Goal: Task Accomplishment & Management: Manage account settings

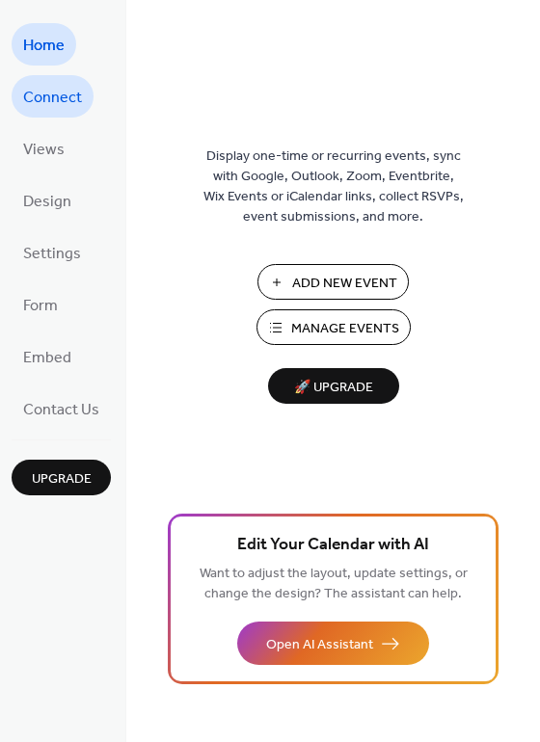
click at [64, 102] on span "Connect" at bounding box center [52, 98] width 59 height 31
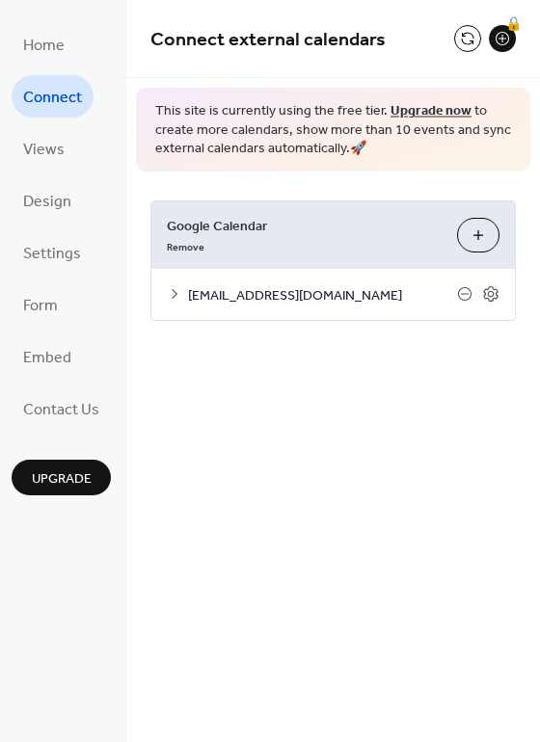
click at [319, 298] on span "google@worthingtonky.org" at bounding box center [322, 295] width 269 height 20
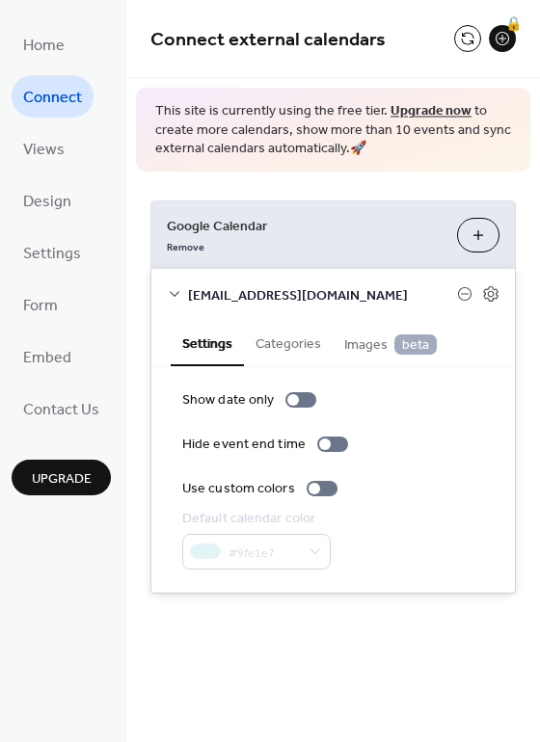
click at [292, 337] on button "Categories" at bounding box center [288, 342] width 89 height 44
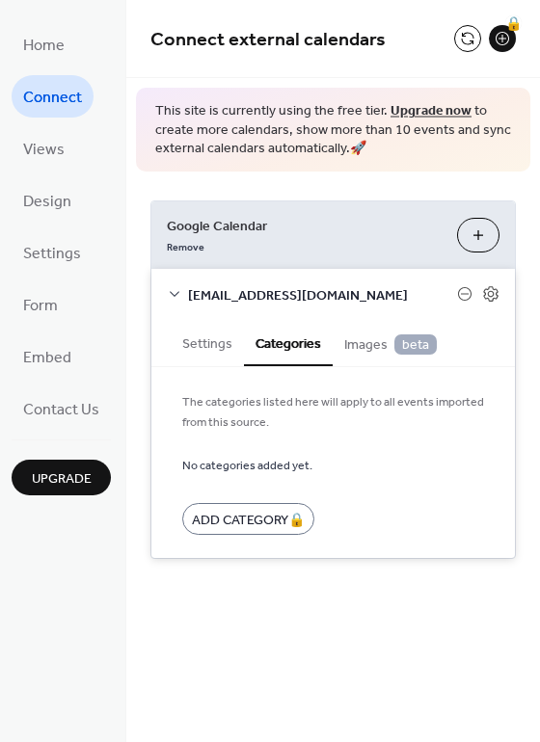
click at [365, 349] on span "Images beta" at bounding box center [390, 345] width 93 height 21
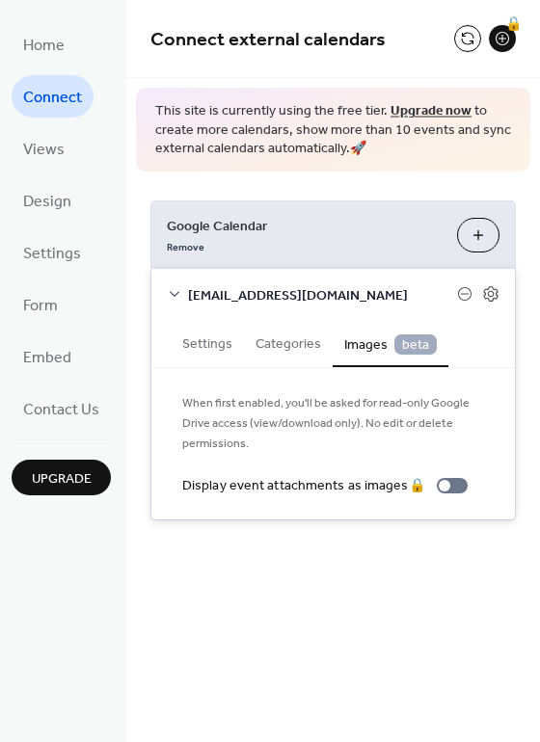
click at [213, 339] on button "Settings" at bounding box center [207, 342] width 73 height 44
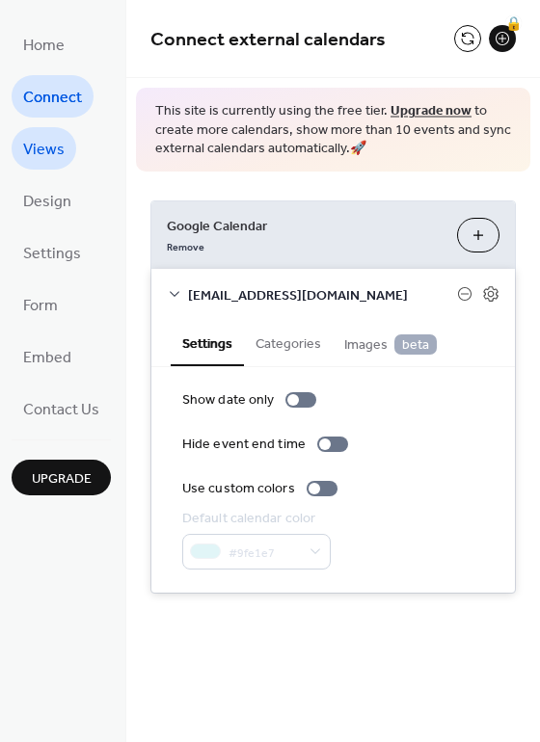
click at [62, 146] on span "Views" at bounding box center [43, 150] width 41 height 31
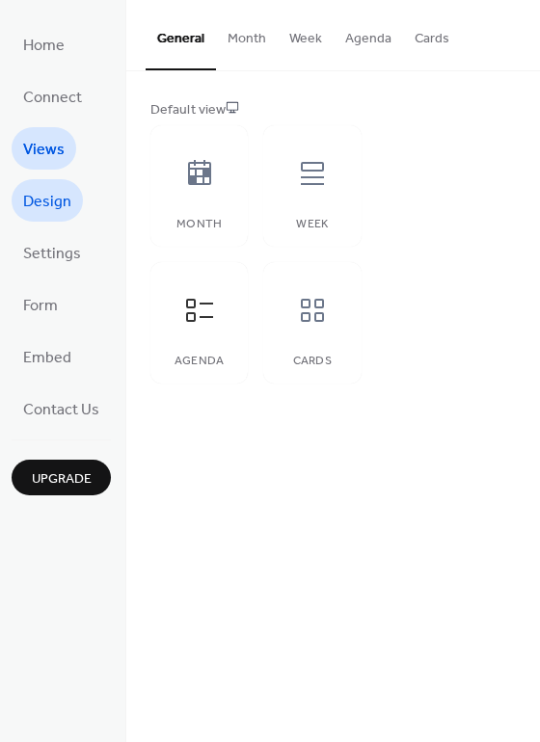
click at [54, 185] on link "Design" at bounding box center [47, 200] width 71 height 42
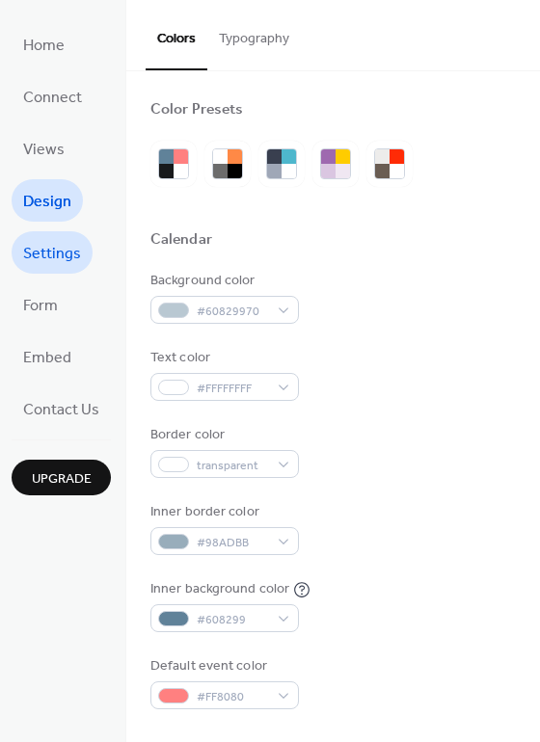
click at [51, 250] on span "Settings" at bounding box center [52, 254] width 58 height 31
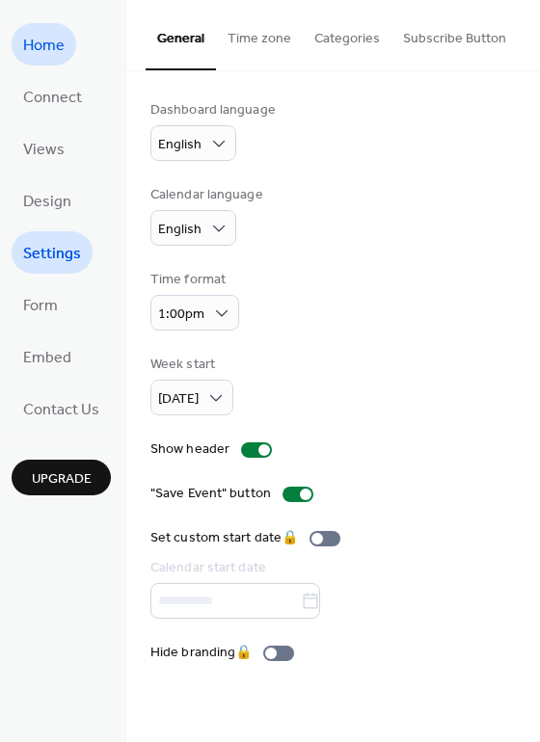
click at [57, 55] on span "Home" at bounding box center [43, 46] width 41 height 31
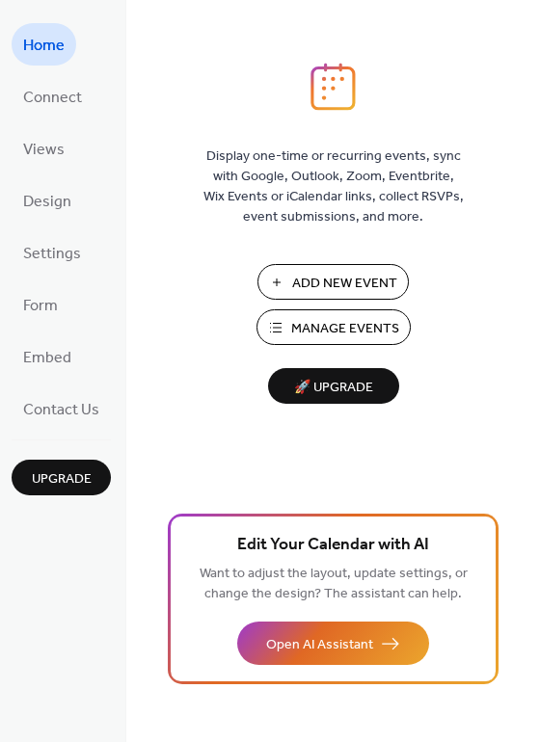
click at [362, 335] on span "Manage Events" at bounding box center [345, 329] width 108 height 20
click at [53, 93] on span "Connect" at bounding box center [52, 98] width 59 height 31
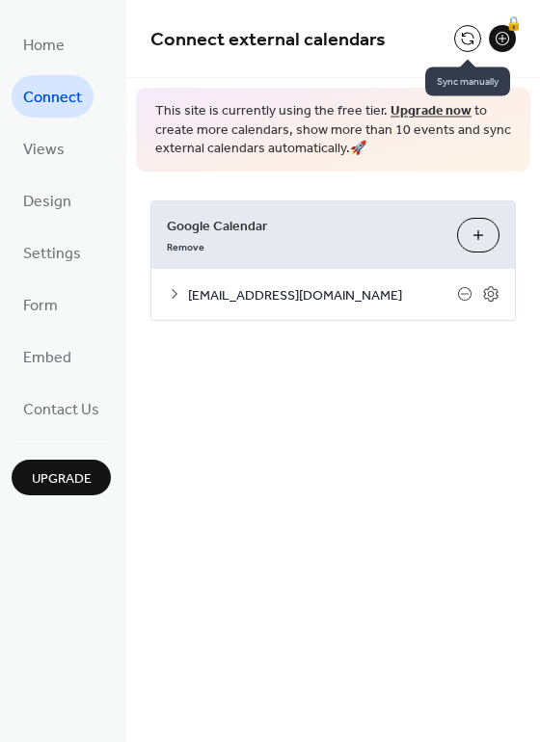
click at [468, 34] on button at bounding box center [467, 38] width 27 height 27
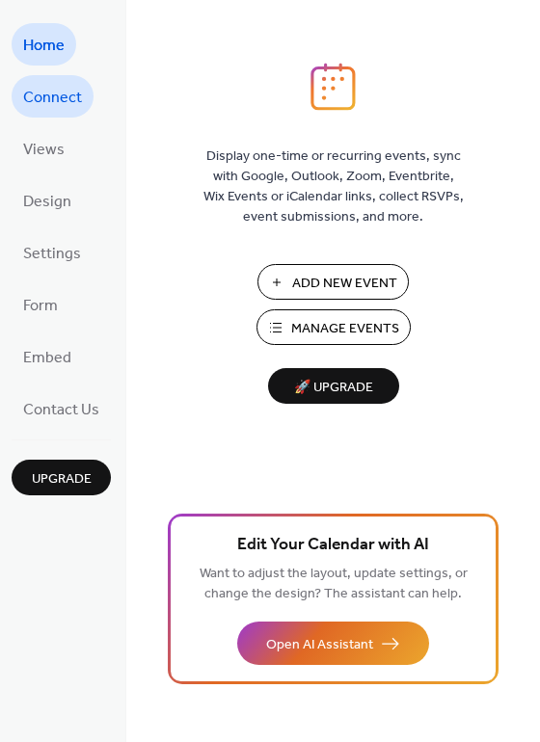
click at [46, 102] on span "Connect" at bounding box center [52, 98] width 59 height 31
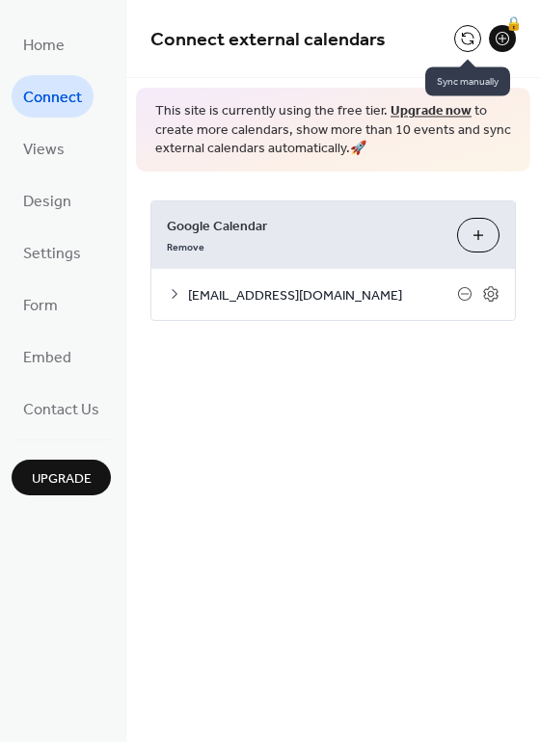
click at [465, 36] on button at bounding box center [467, 38] width 27 height 27
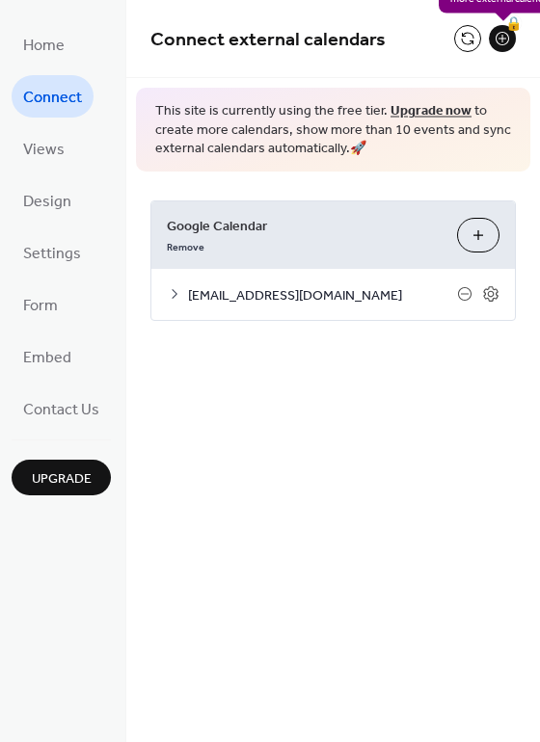
click at [502, 40] on div "🔒" at bounding box center [502, 38] width 27 height 27
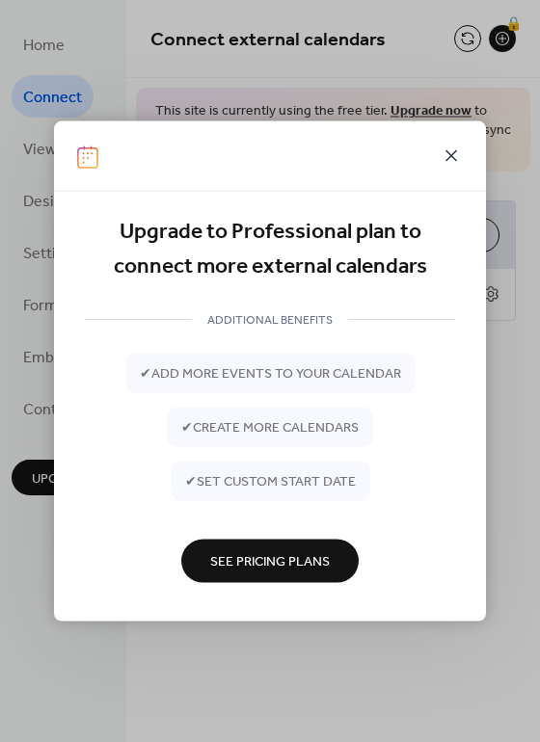
click at [448, 152] on icon at bounding box center [451, 156] width 23 height 23
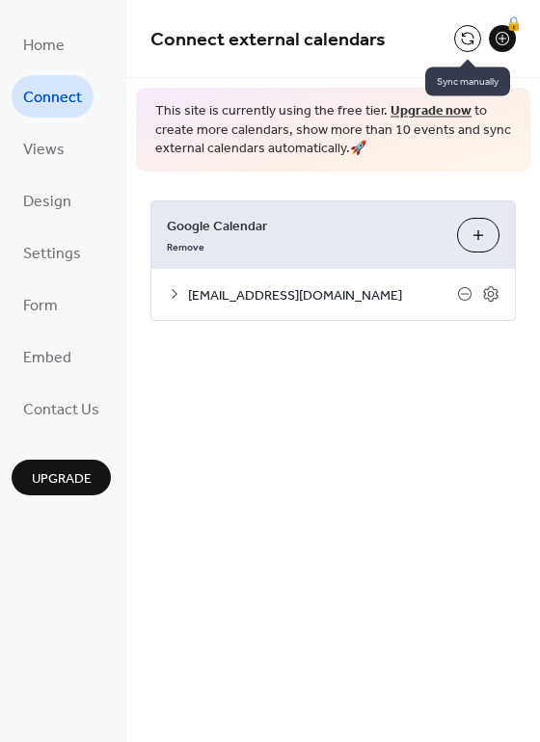
click at [470, 40] on button at bounding box center [467, 38] width 27 height 27
